Goal: Ask a question

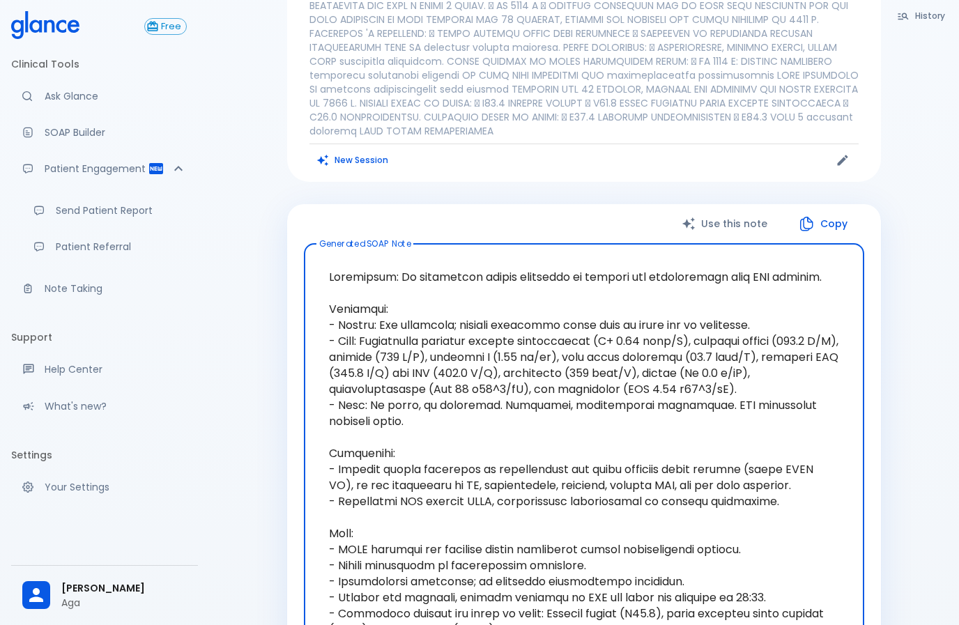
click at [353, 165] on button "New Session" at bounding box center [352, 160] width 87 height 20
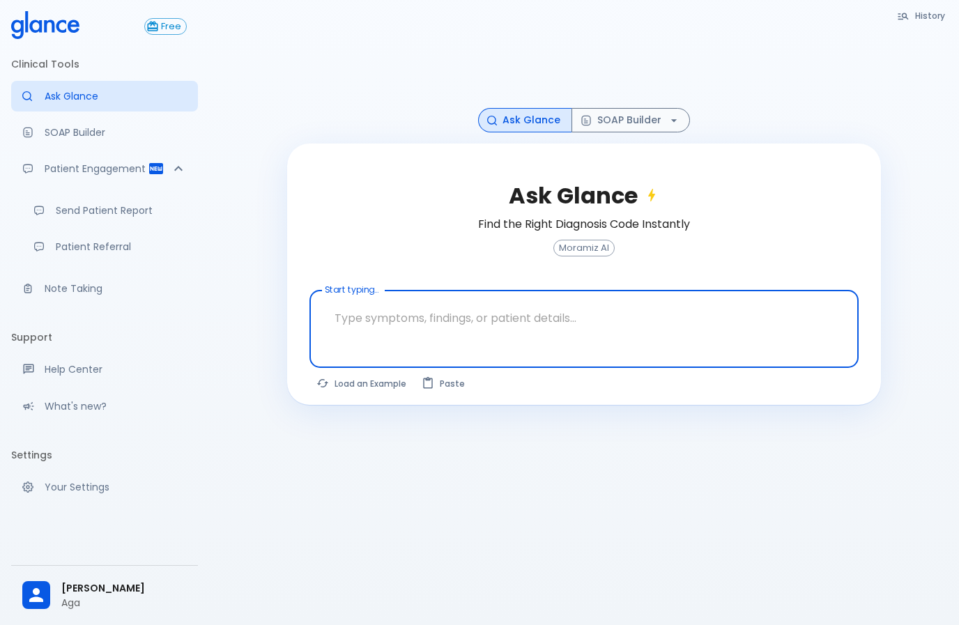
click at [471, 327] on textarea "Start typing..." at bounding box center [584, 318] width 530 height 44
click at [457, 314] on textarea "Start typing..." at bounding box center [584, 318] width 530 height 44
click at [461, 320] on textarea "Start typing..." at bounding box center [584, 318] width 530 height 44
type textarea "Lor ipsumdo sita co 71/35/6932 ad 33:17 elits doeiusmod temp–incidid utlabo etd…"
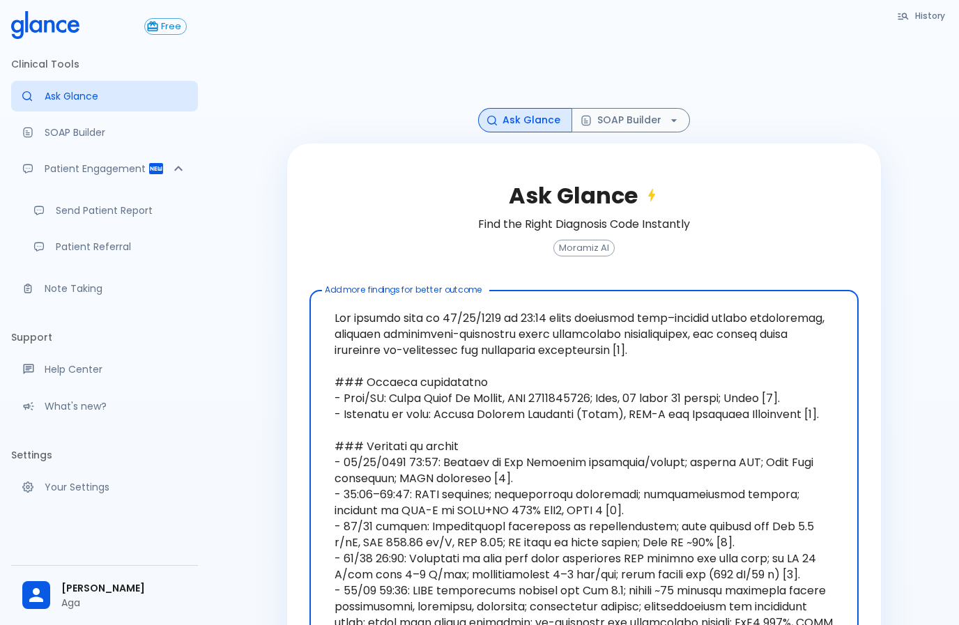
scroll to position [1417, 0]
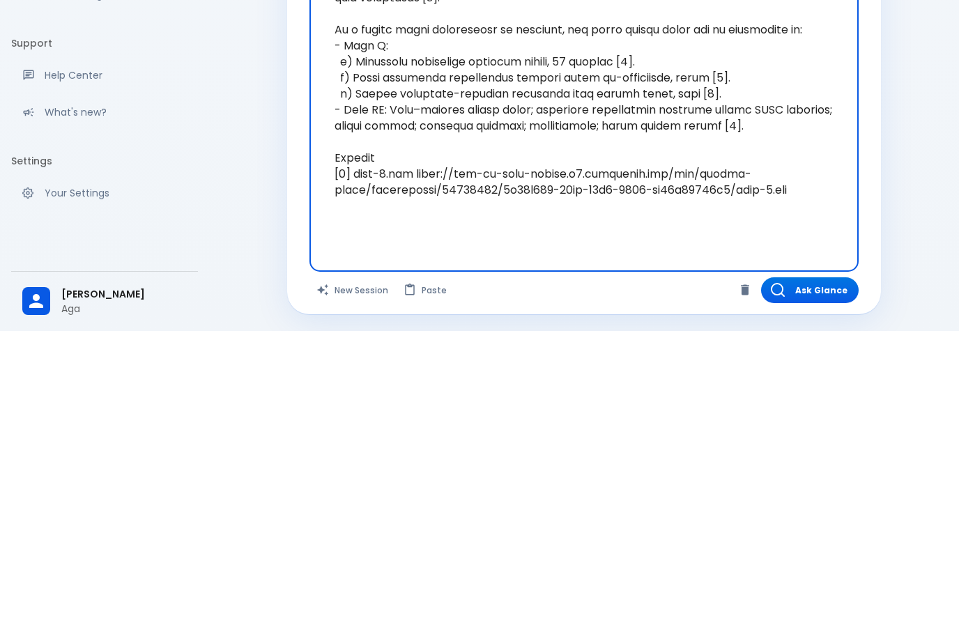
click at [817, 571] on button "Ask Glance" at bounding box center [810, 584] width 98 height 26
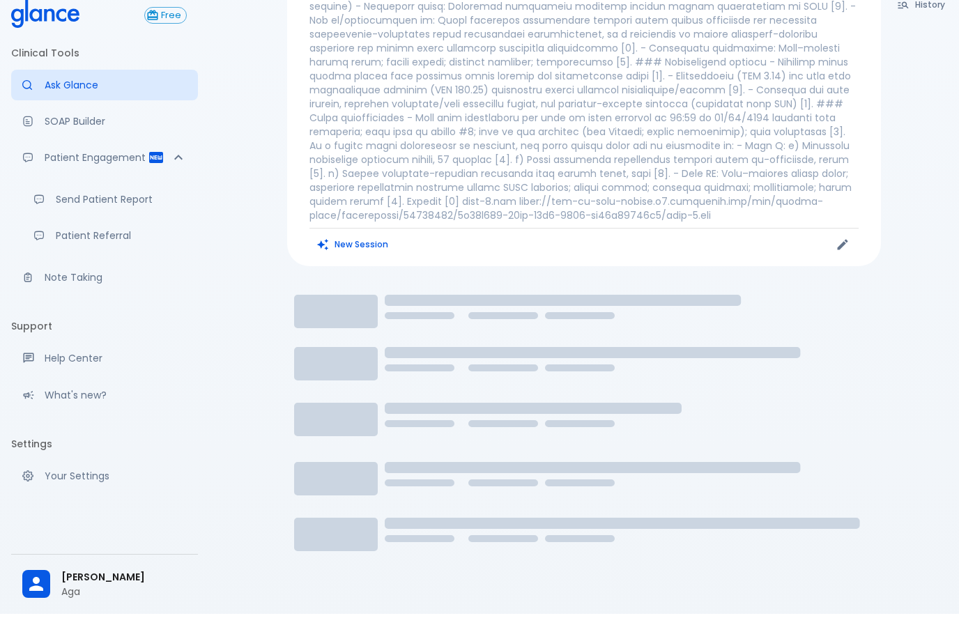
scroll to position [555, 0]
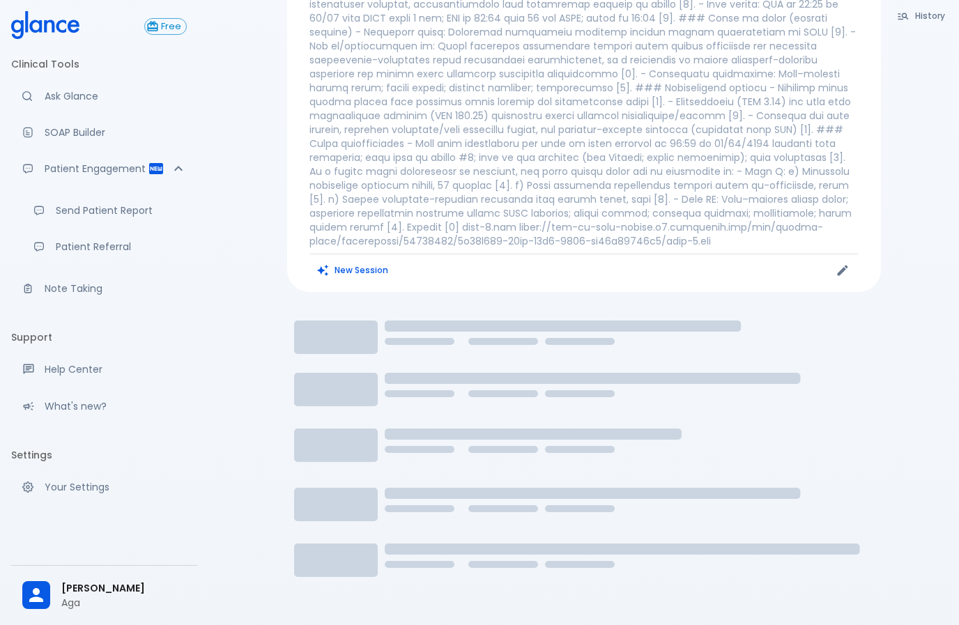
scroll to position [555, 0]
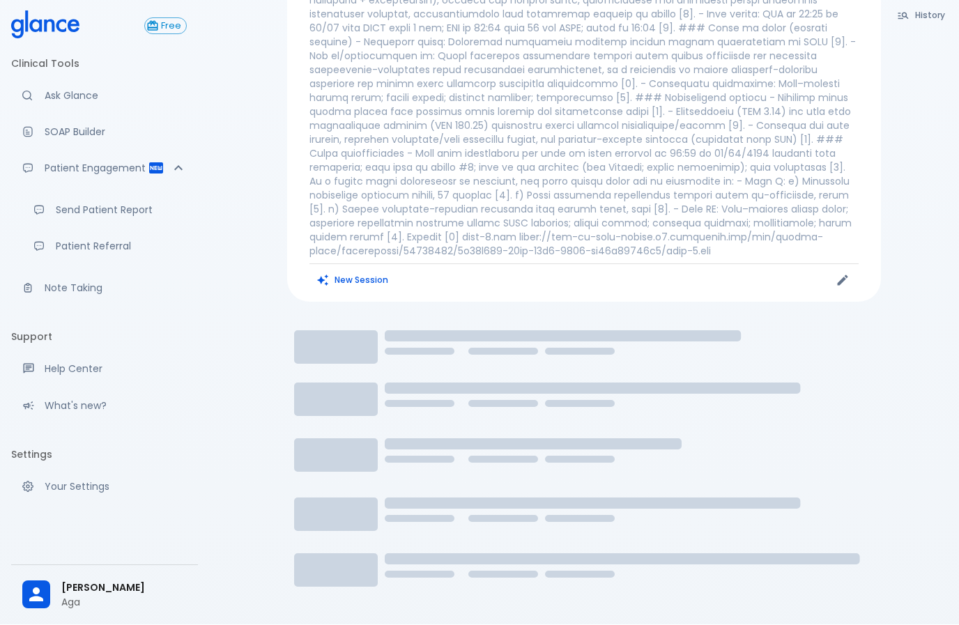
click at [710, 454] on icon "Loading..." at bounding box center [584, 488] width 594 height 348
click at [843, 276] on icon "Edit" at bounding box center [843, 281] width 10 height 10
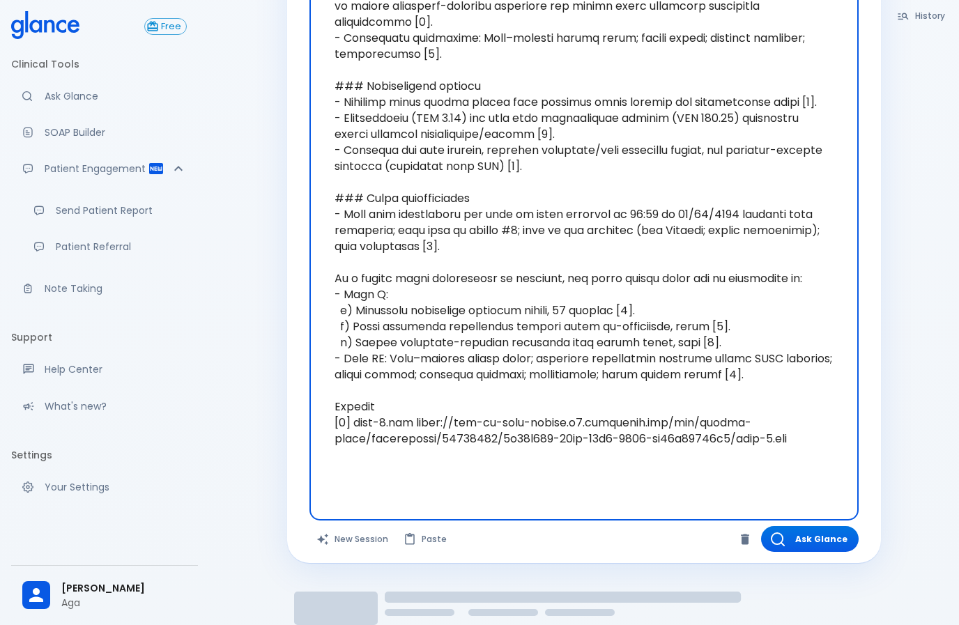
scroll to position [1199, 0]
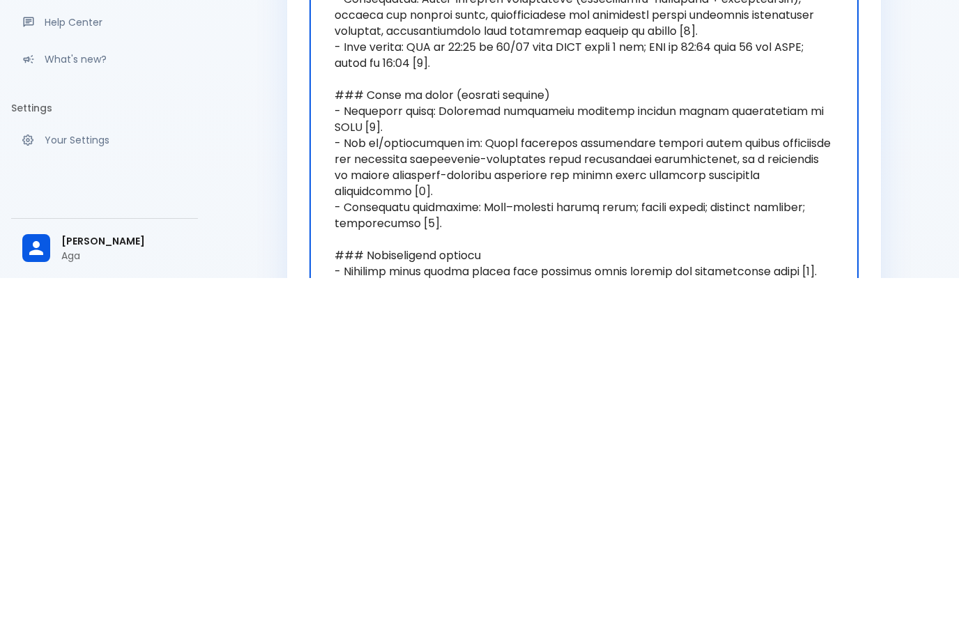
scroll to position [693, 0]
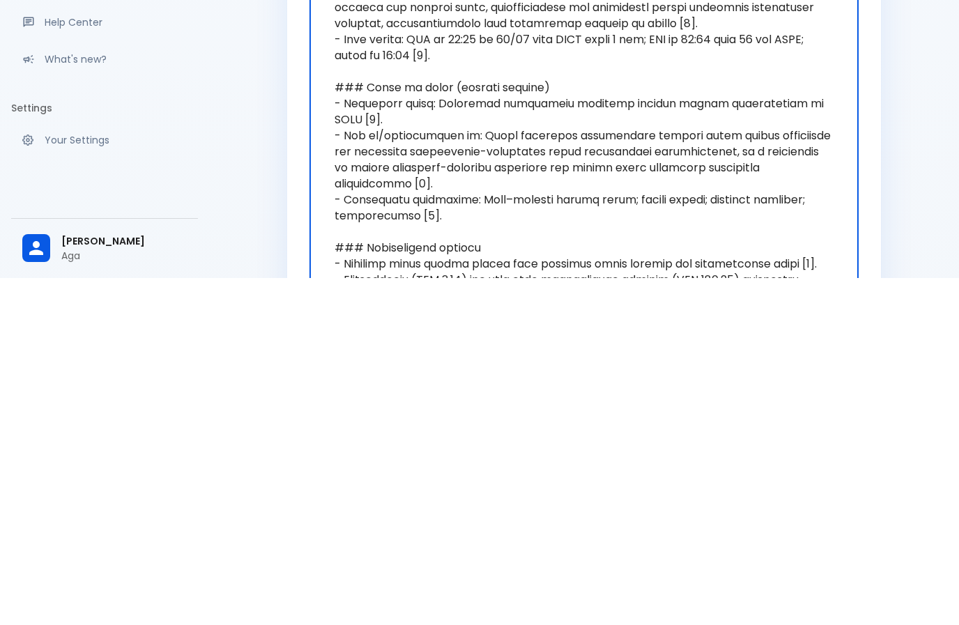
click at [337, 129] on textarea "Add more findings for better outcome" at bounding box center [584, 194] width 530 height 1614
click at [382, 122] on textarea "Add more findings for better outcome" at bounding box center [584, 194] width 530 height 1614
click at [351, 144] on textarea "Add more findings for better outcome" at bounding box center [584, 194] width 530 height 1614
click at [341, 184] on textarea "Add more findings for better outcome" at bounding box center [584, 194] width 530 height 1614
click at [345, 141] on textarea "Add more findings for better outcome" at bounding box center [584, 194] width 530 height 1614
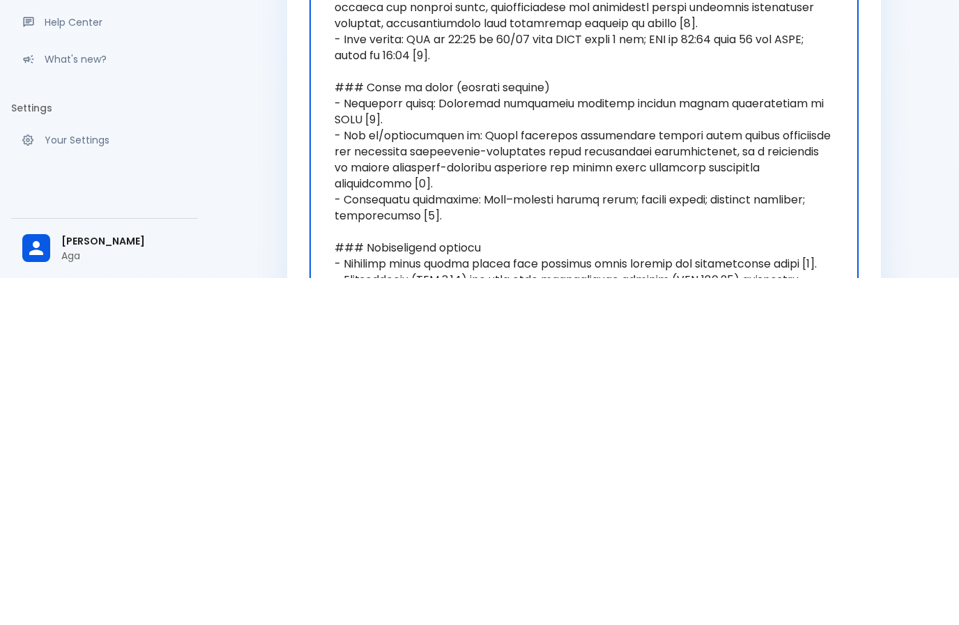
click at [366, 140] on textarea "Add more findings for better outcome" at bounding box center [584, 194] width 530 height 1614
click at [382, 148] on textarea "Add more findings for better outcome" at bounding box center [584, 194] width 530 height 1614
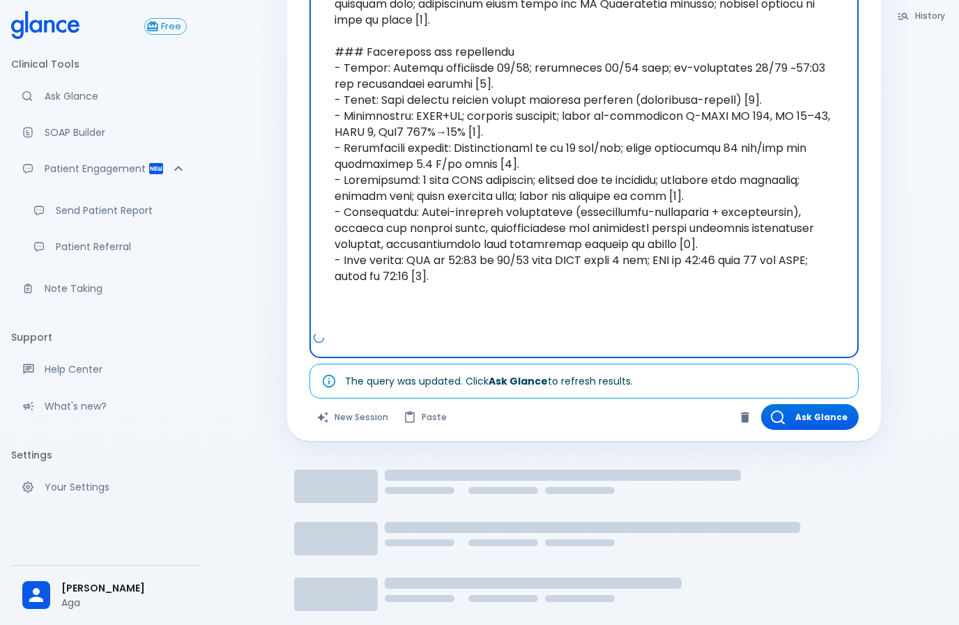
scroll to position [817, 0]
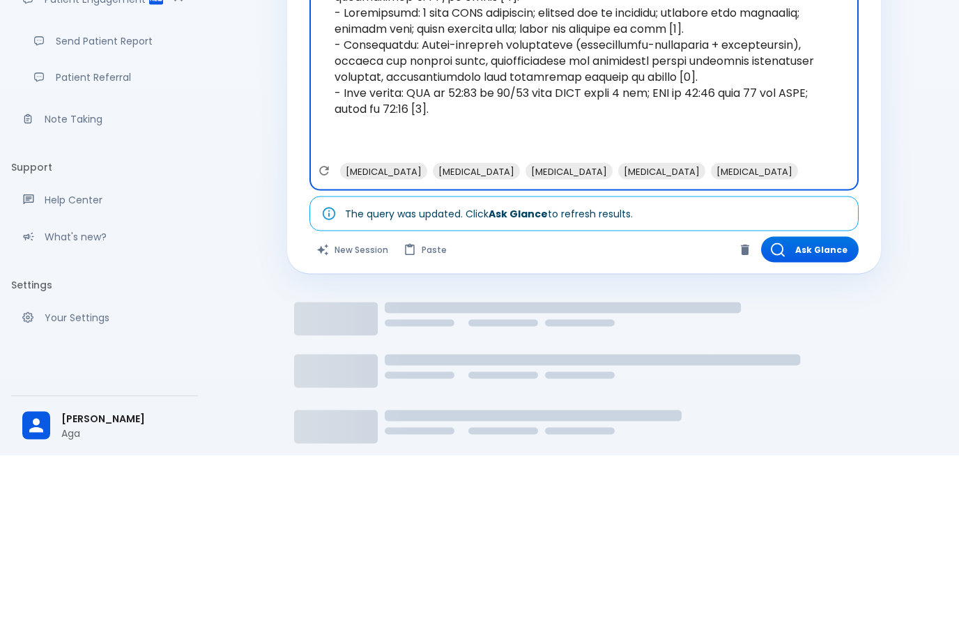
type textarea "Lor ipsumdo sita co 71/35/6932 ad 33:17 elits doeiusmod temp–incidid utlabo etd…"
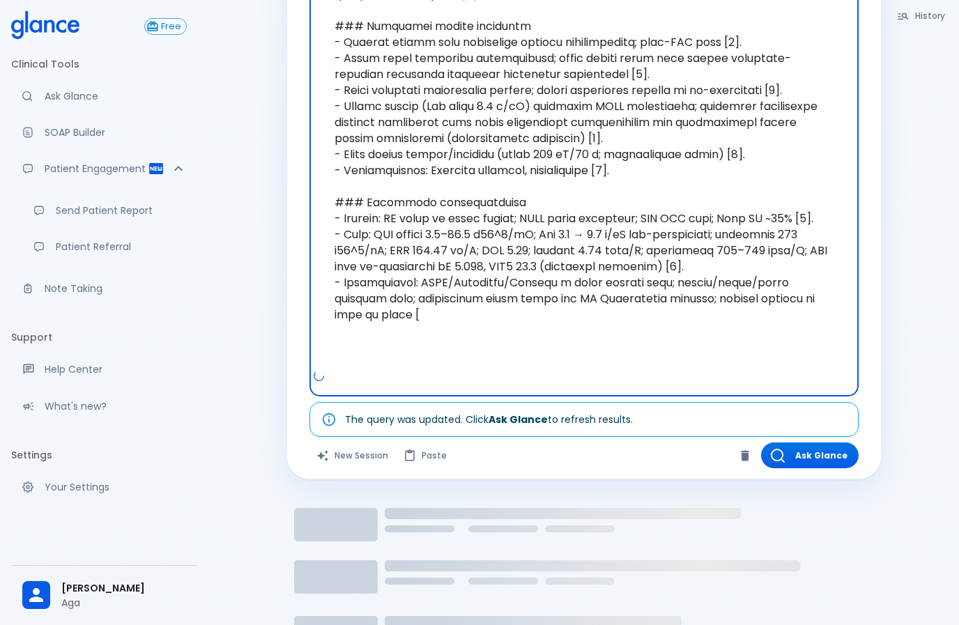
scroll to position [516, 0]
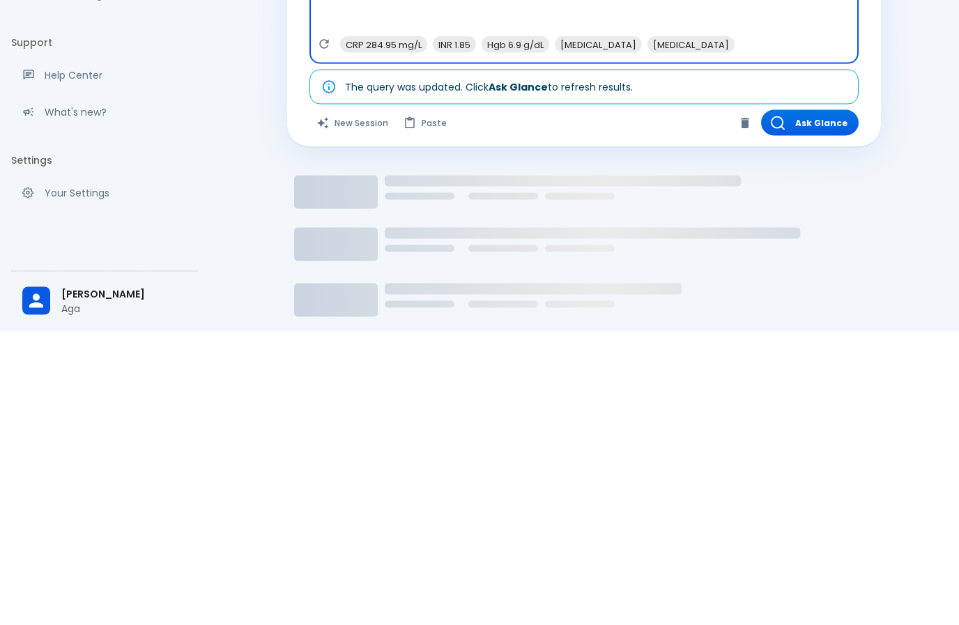
click at [808, 404] on button "Ask Glance" at bounding box center [810, 417] width 98 height 26
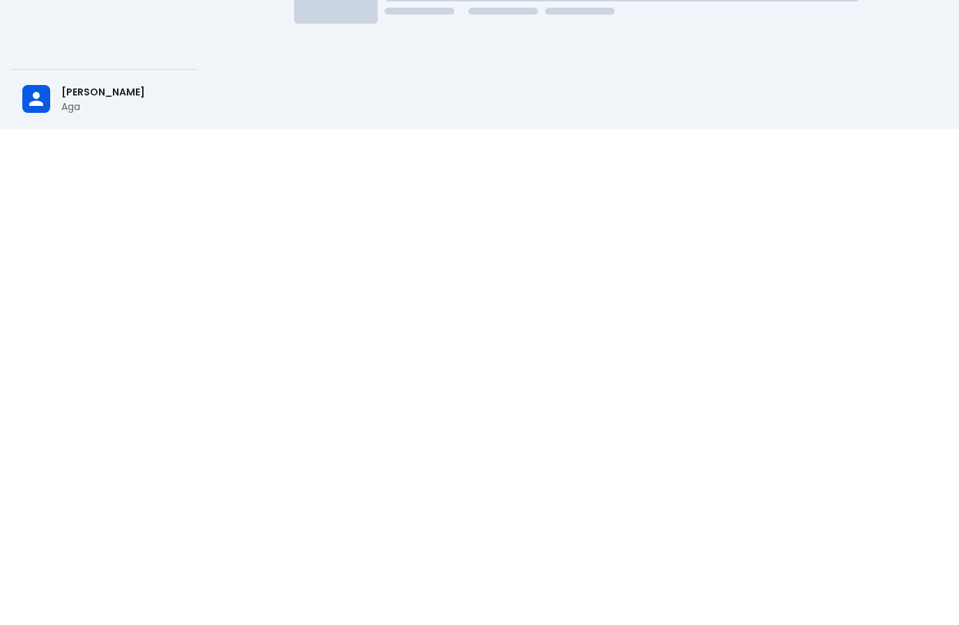
scroll to position [220, 0]
